Goal: Information Seeking & Learning: Learn about a topic

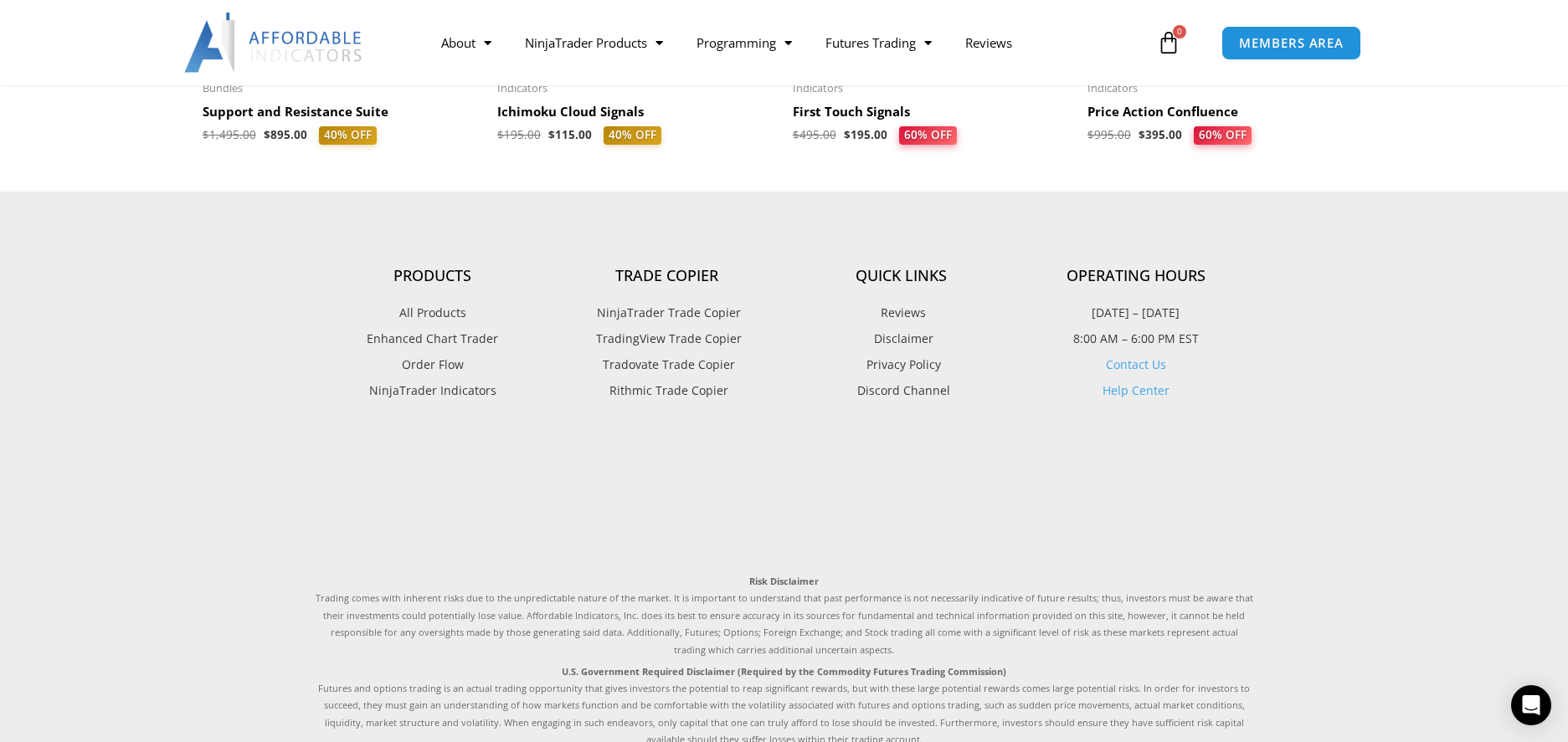
scroll to position [4018, 0]
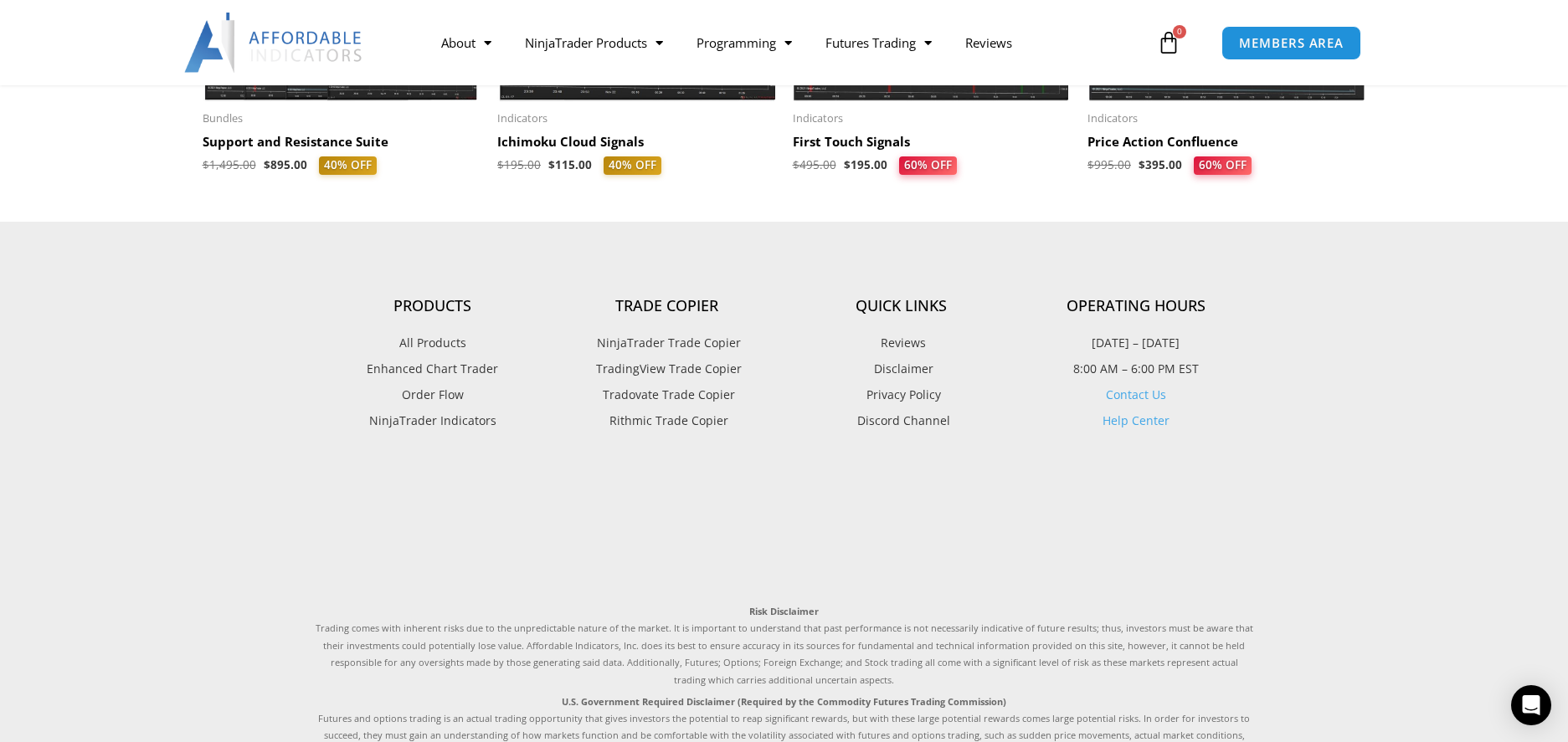
click at [244, 142] on h2 "Support and Resistance Suite" at bounding box center [342, 142] width 278 height 17
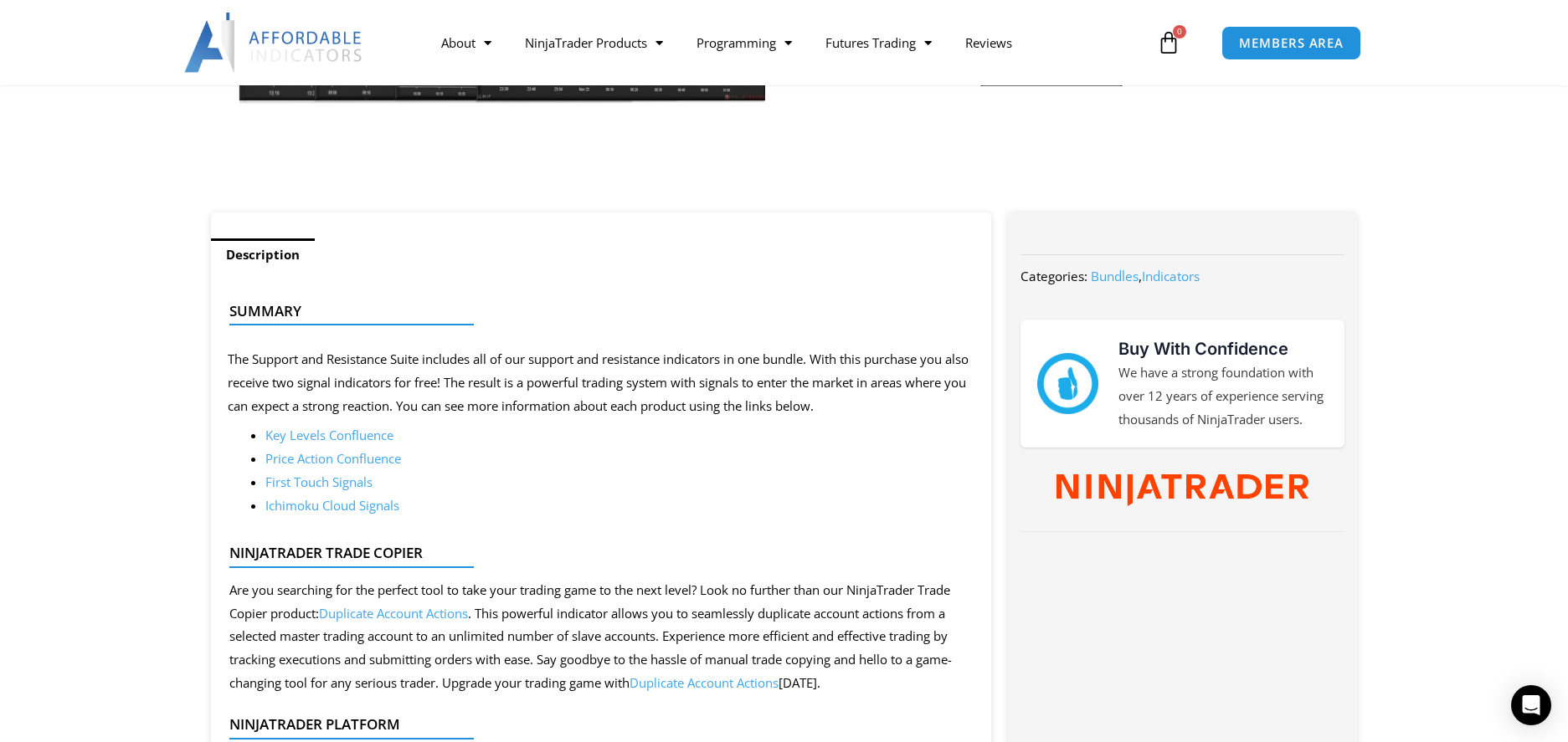
scroll to position [502, 0]
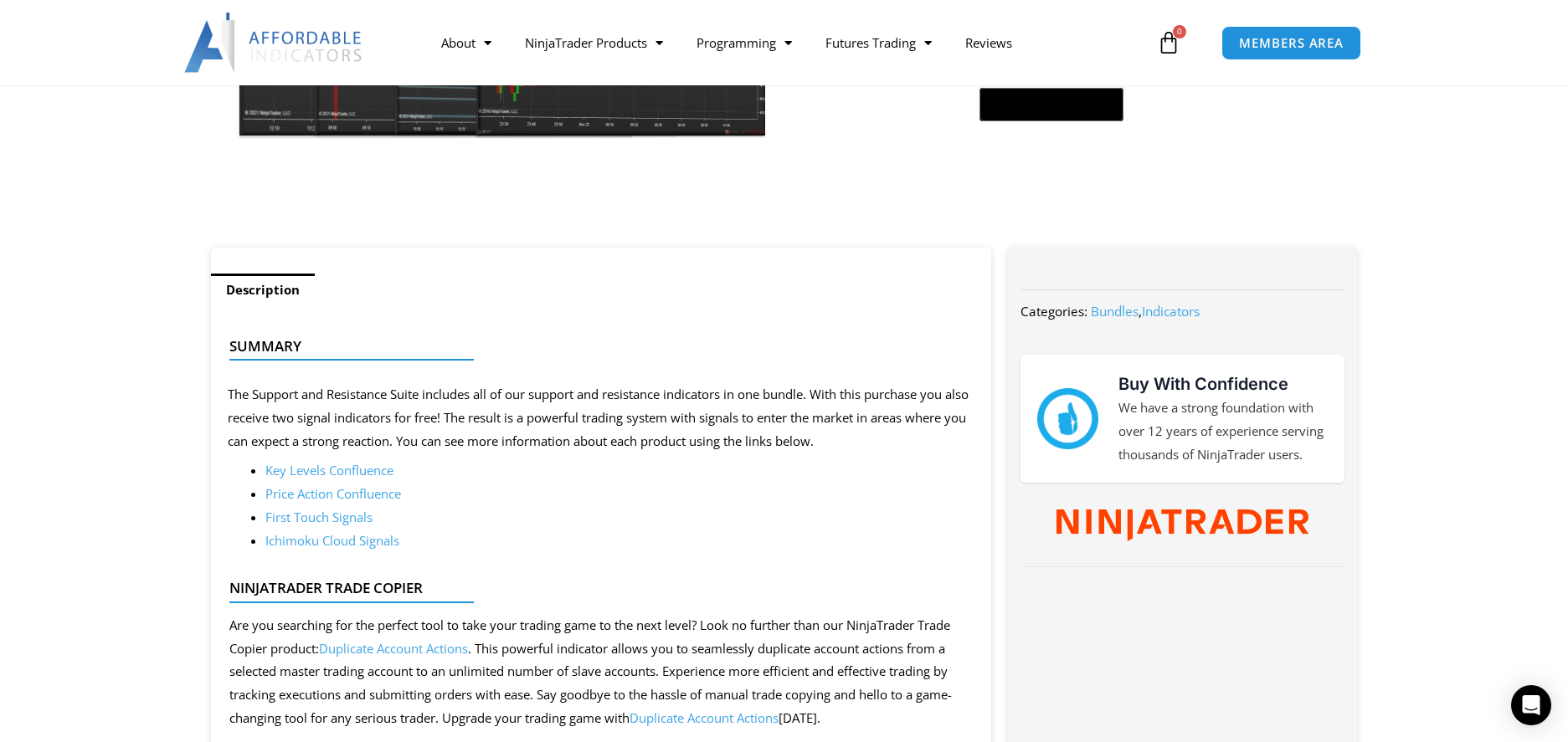
click at [318, 492] on link "Price Action Confluence" at bounding box center [333, 493] width 136 height 17
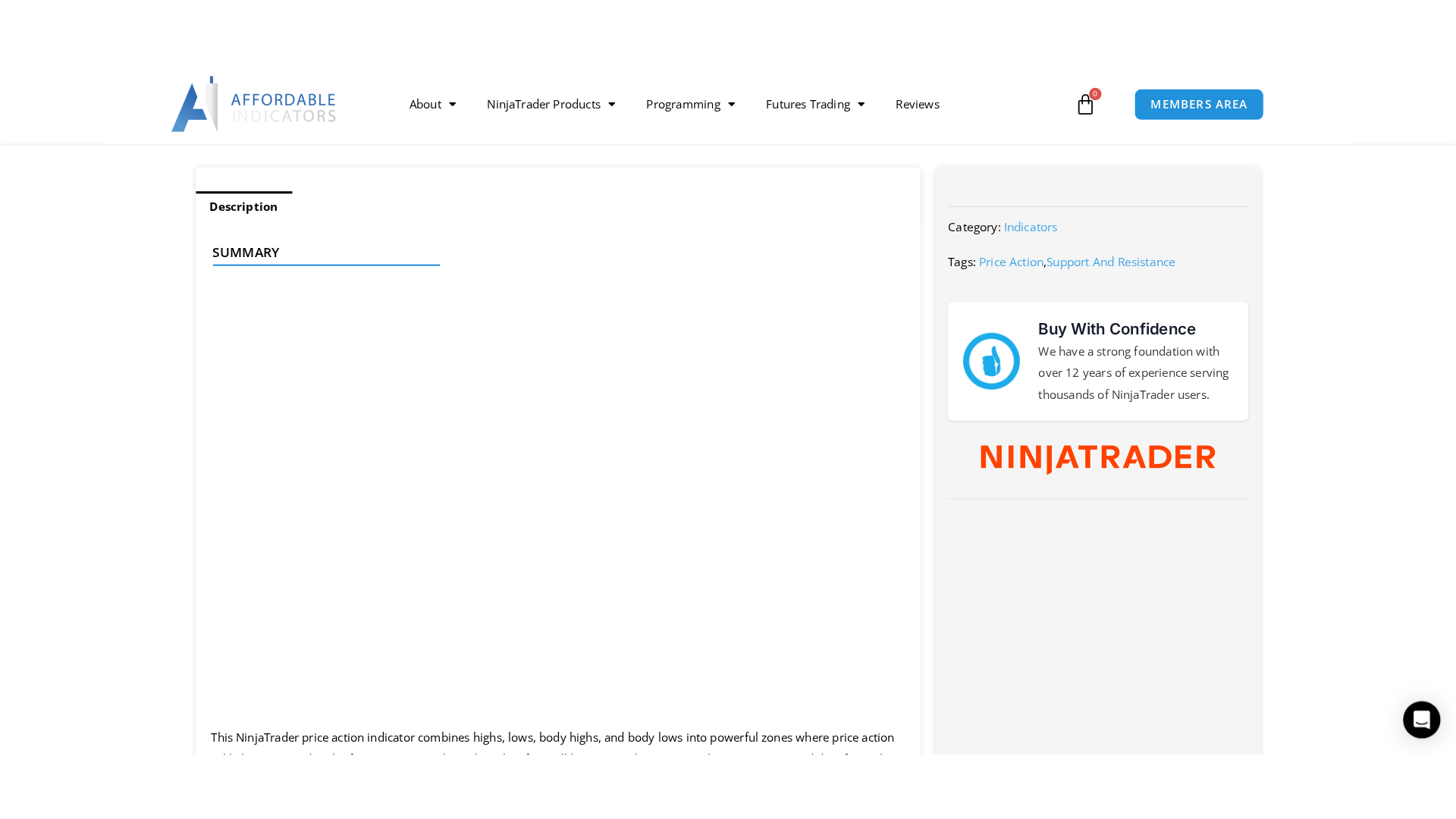
scroll to position [606, 0]
